Goal: Find specific page/section: Find specific page/section

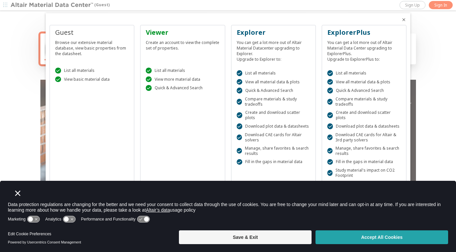
click at [392, 236] on button "Accept All Cookies" at bounding box center [382, 238] width 133 height 14
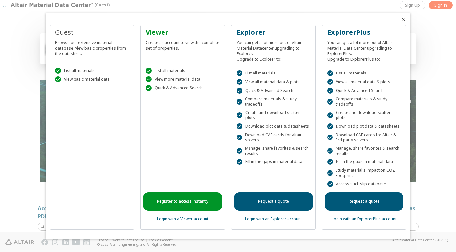
click at [405, 22] on icon "Close" at bounding box center [403, 19] width 5 height 5
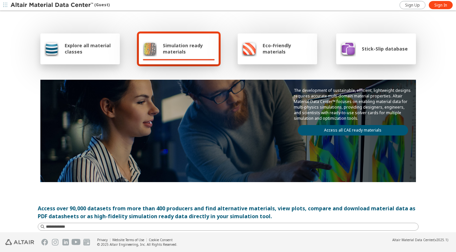
click at [73, 47] on span "Explore all material classes" at bounding box center [90, 48] width 51 height 12
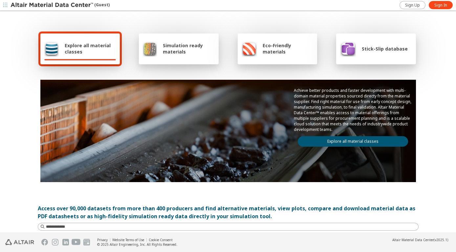
click at [371, 50] on span "Stick-Slip database" at bounding box center [385, 49] width 46 height 6
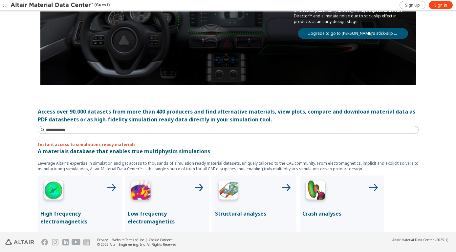
scroll to position [98, 0]
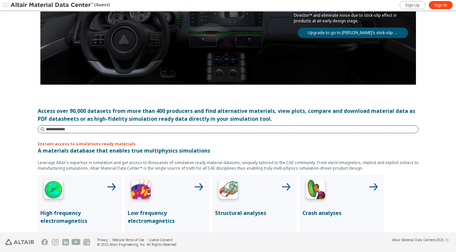
click at [79, 131] on input at bounding box center [232, 129] width 373 height 7
type input "**********"
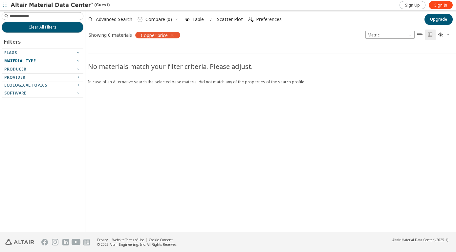
click at [78, 61] on icon "button" at bounding box center [78, 60] width 5 height 5
